Goal: Navigation & Orientation: Find specific page/section

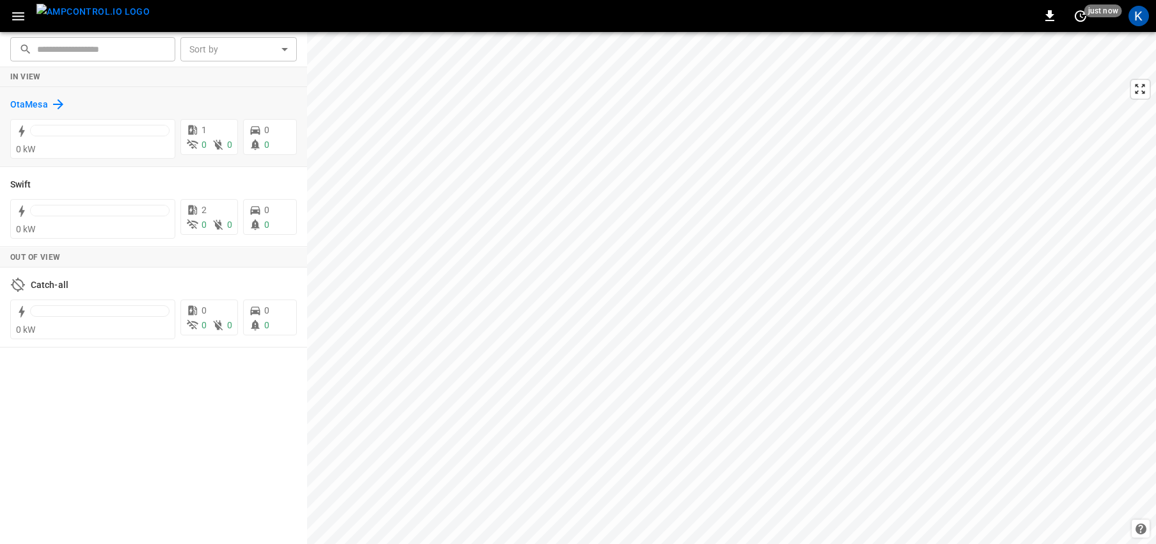
click at [38, 109] on h6 "OtaMesa" at bounding box center [29, 105] width 38 height 14
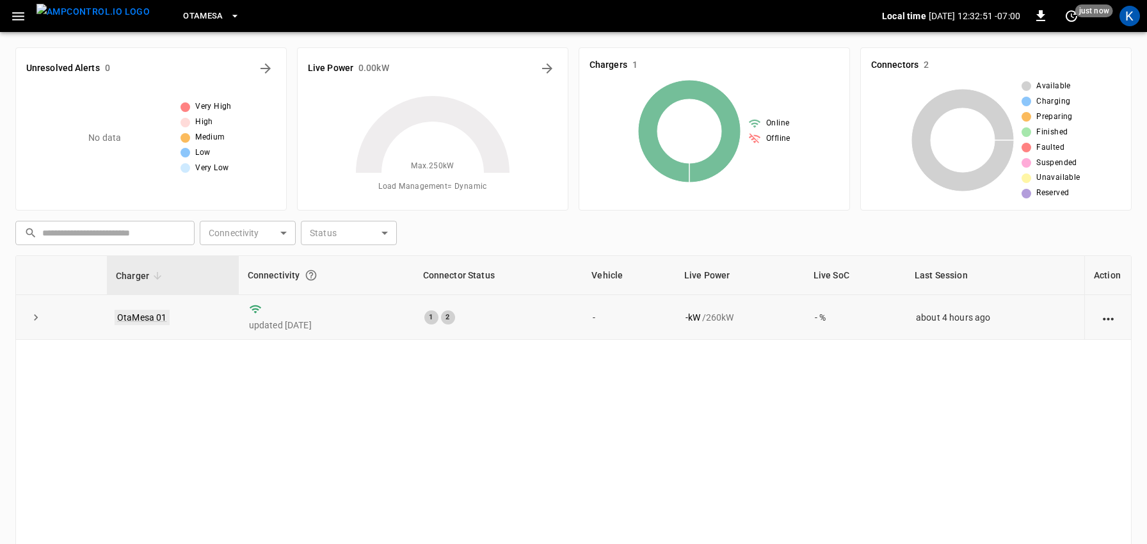
click at [139, 315] on link "OtaMesa 01" at bounding box center [142, 317] width 55 height 15
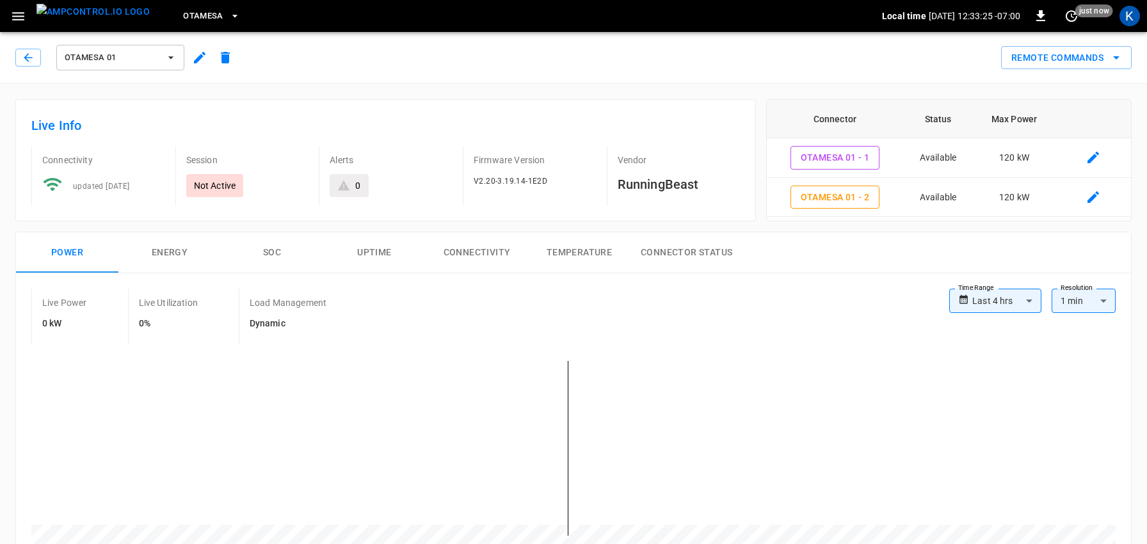
click at [25, 12] on icon "button" at bounding box center [18, 16] width 16 height 16
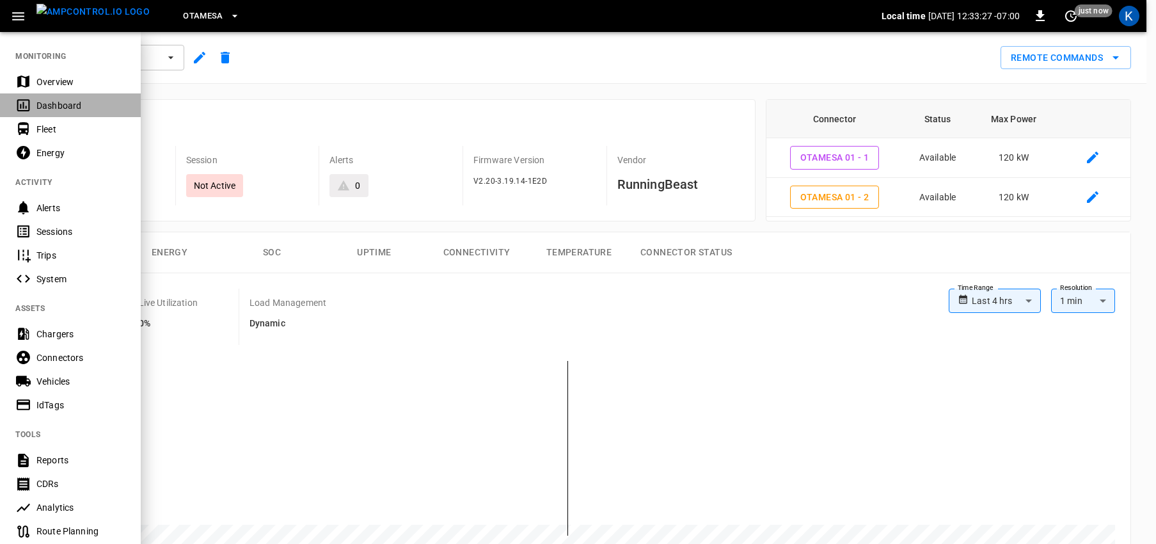
click at [60, 111] on div "Dashboard" at bounding box center [80, 105] width 89 height 13
